Goal: Task Accomplishment & Management: Use online tool/utility

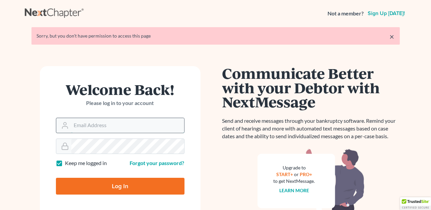
click at [113, 127] on input "Email Address" at bounding box center [127, 125] width 113 height 15
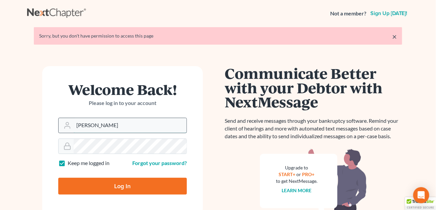
type input "dawn@molgardlaw.com"
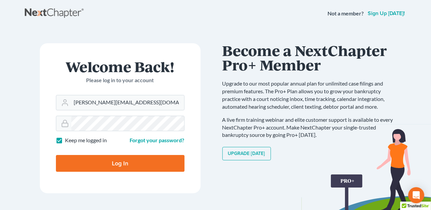
click at [121, 167] on input "Log In" at bounding box center [120, 163] width 129 height 17
type input "Thinking..."
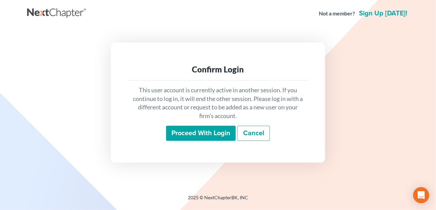
click at [200, 129] on input "Proceed with login" at bounding box center [201, 133] width 70 height 15
